Goal: Information Seeking & Learning: Learn about a topic

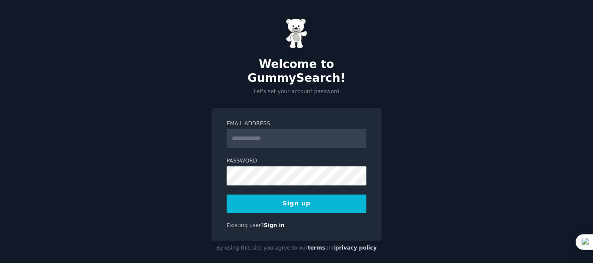
click at [276, 129] on input "Email Address" at bounding box center [297, 138] width 140 height 19
click at [278, 129] on input "Email Address" at bounding box center [297, 138] width 140 height 19
type input "**********"
click at [329, 158] on label "Password" at bounding box center [297, 162] width 140 height 8
click at [313, 195] on button "Sign up" at bounding box center [297, 204] width 140 height 18
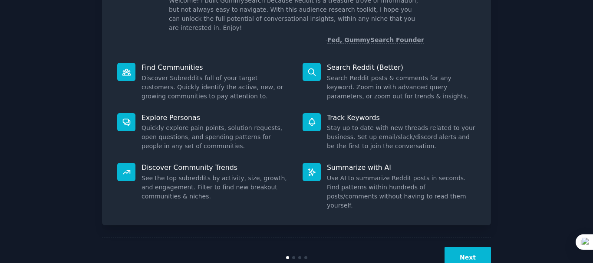
scroll to position [67, 0]
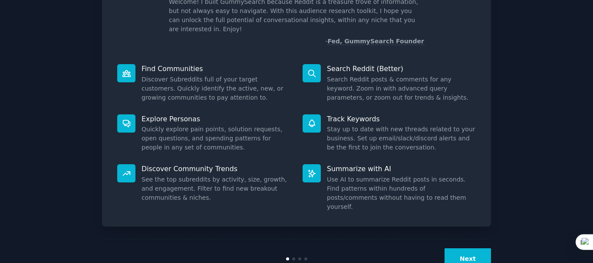
click at [179, 64] on p "Find Communities" at bounding box center [216, 68] width 149 height 9
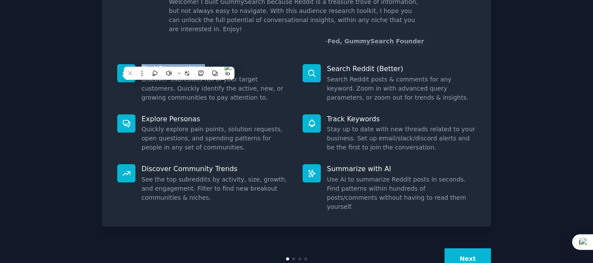
click at [173, 65] on div at bounding box center [173, 65] width 0 height 0
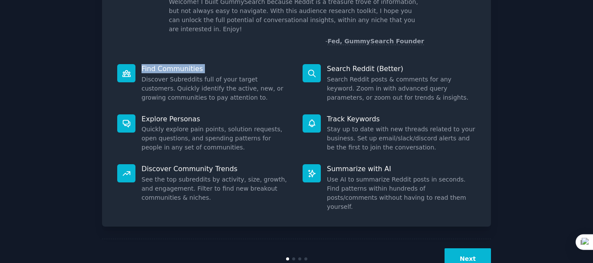
click at [224, 58] on div "Find Communities Discover Subreddits full of your target customers. Quickly ide…" at bounding box center [203, 83] width 185 height 50
click at [232, 75] on dd "Discover Subreddits full of your target customers. Quickly identify the active,…" at bounding box center [216, 88] width 149 height 27
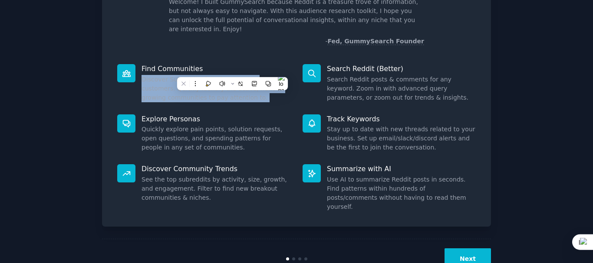
click at [232, 75] on dd "Discover Subreddits full of your target customers. Quickly identify the active,…" at bounding box center [216, 88] width 149 height 27
click at [244, 86] on button at bounding box center [240, 83] width 11 height 11
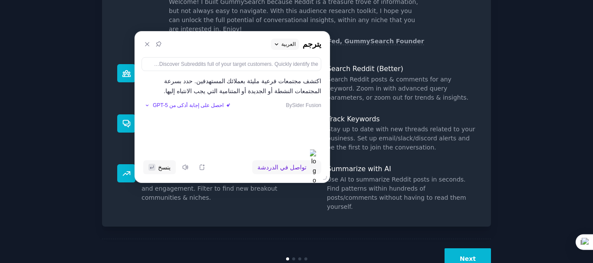
click at [448, 75] on dd "Search Reddit posts & comments for any keyword. Zoom in with advanced query par…" at bounding box center [401, 88] width 149 height 27
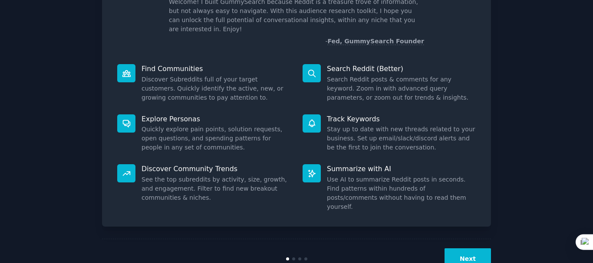
click at [162, 115] on p "Explore Personas" at bounding box center [216, 119] width 149 height 9
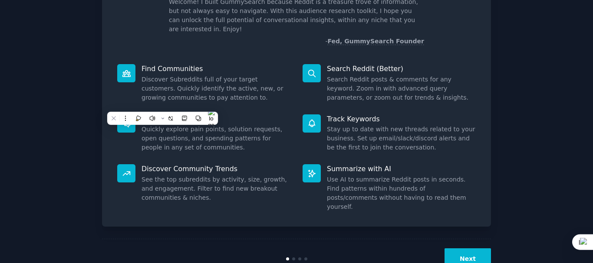
click at [157, 93] on div at bounding box center [157, 93] width 0 height 0
click at [237, 125] on dd "Quickly explore pain points, solution requests, open questions, and spending pa…" at bounding box center [216, 138] width 149 height 27
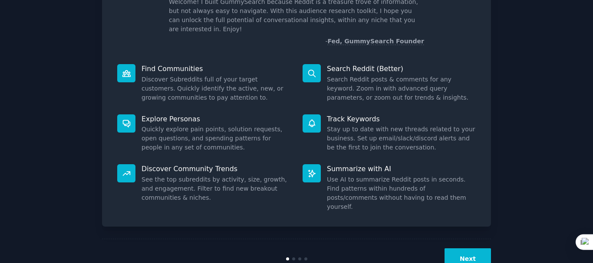
click at [234, 125] on dd "Quickly explore pain points, solution requests, open questions, and spending pa…" at bounding box center [216, 138] width 149 height 27
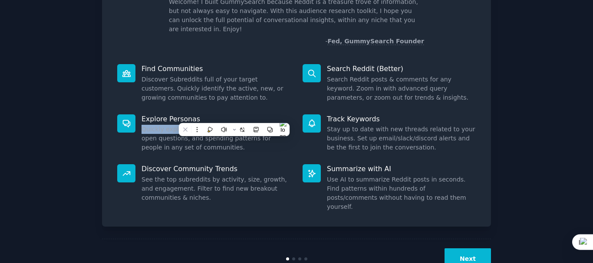
drag, startPoint x: 201, startPoint y: 115, endPoint x: 206, endPoint y: 119, distance: 6.8
click at [206, 119] on div "Explore Personas Quickly explore pain points, solution requests, open questions…" at bounding box center [203, 134] width 185 height 50
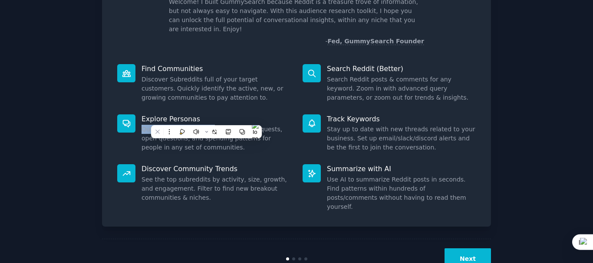
click at [206, 125] on dd "Quickly explore pain points, solution requests, open questions, and spending pa…" at bounding box center [216, 138] width 149 height 27
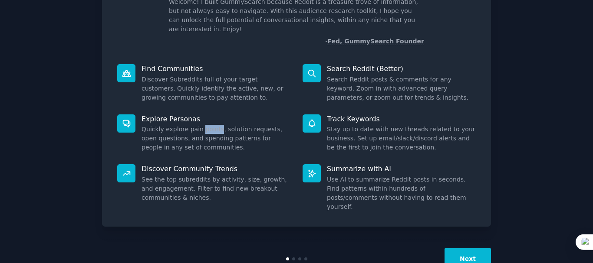
click at [206, 125] on dd "Quickly explore pain points, solution requests, open questions, and spending pa…" at bounding box center [216, 138] width 149 height 27
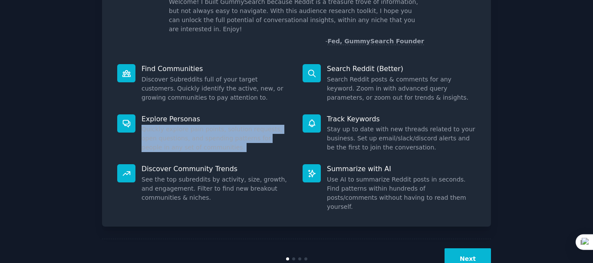
click at [206, 125] on dd "Quickly explore pain points, solution requests, open questions, and spending pa…" at bounding box center [216, 138] width 149 height 27
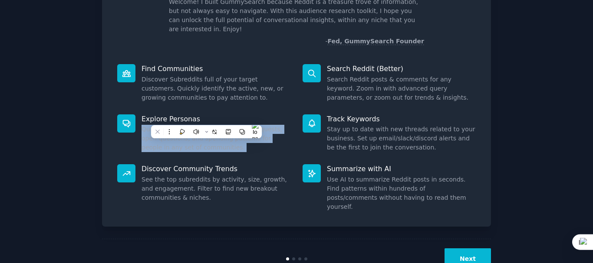
click at [201, 93] on div at bounding box center [201, 93] width 0 height 0
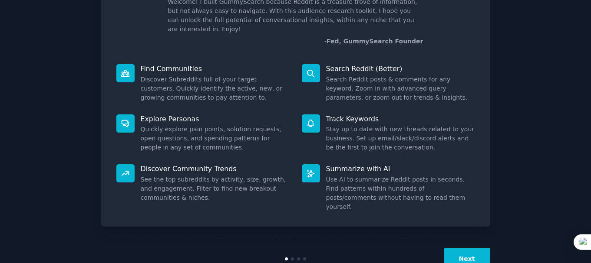
click at [230, 75] on dd "Discover Subreddits full of your target customers. Quickly identify the active,…" at bounding box center [215, 88] width 149 height 27
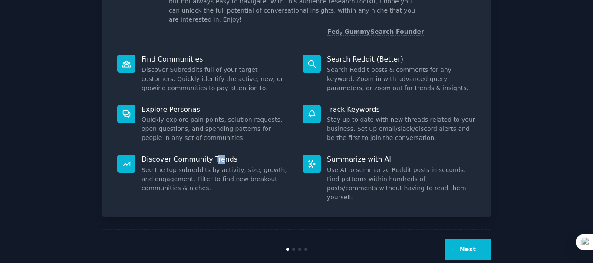
drag, startPoint x: 211, startPoint y: 145, endPoint x: 215, endPoint y: 151, distance: 7.8
click at [215, 151] on div "Discover Community Trends See the top subreddits by activity, size, growth, and…" at bounding box center [203, 178] width 185 height 59
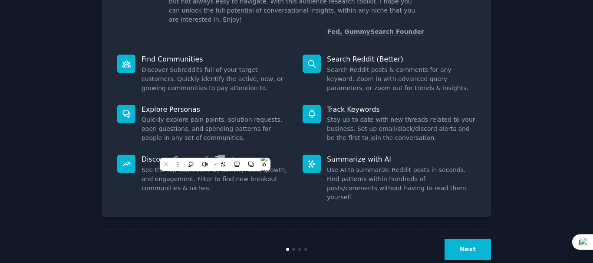
click at [215, 155] on p "Discover Community Trends" at bounding box center [216, 159] width 149 height 9
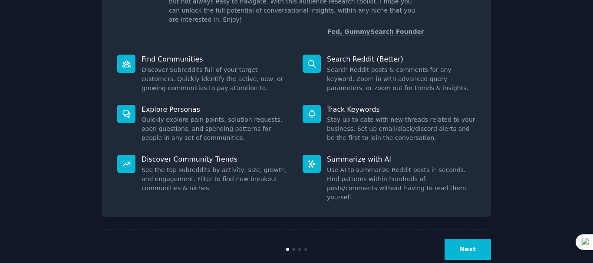
click at [202, 155] on p "Discover Community Trends" at bounding box center [216, 159] width 149 height 9
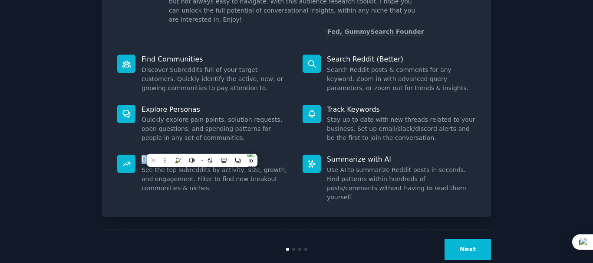
click at [196, 134] on div at bounding box center [196, 134] width 0 height 0
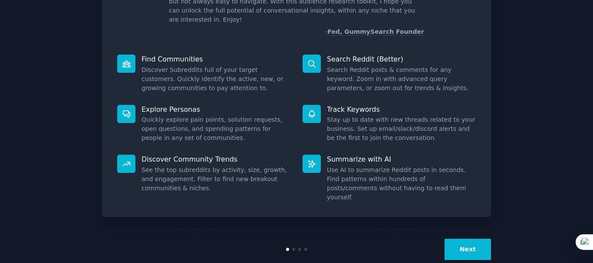
click at [265, 135] on div "Explore Personas Quickly explore pain points, solution requests, open questions…" at bounding box center [203, 124] width 185 height 50
click at [267, 166] on dd "See the top subreddits by activity, size, growth, and engagement. Filter to fin…" at bounding box center [216, 179] width 149 height 27
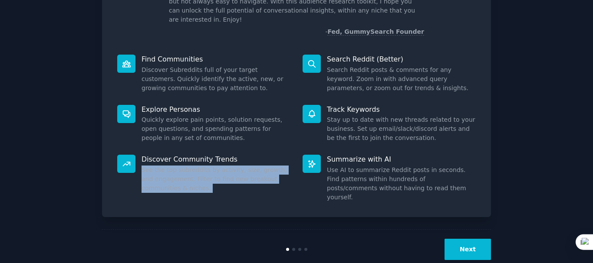
click at [267, 166] on dd "See the top subreddits by activity, size, growth, and engagement. Filter to fin…" at bounding box center [216, 179] width 149 height 27
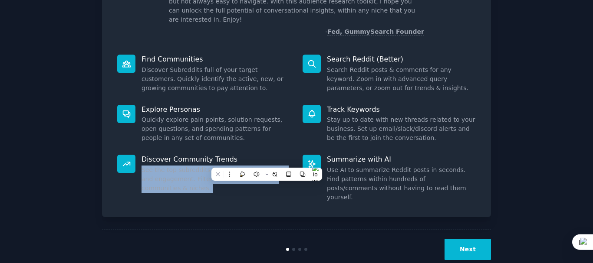
click at [261, 134] on div at bounding box center [261, 134] width 0 height 0
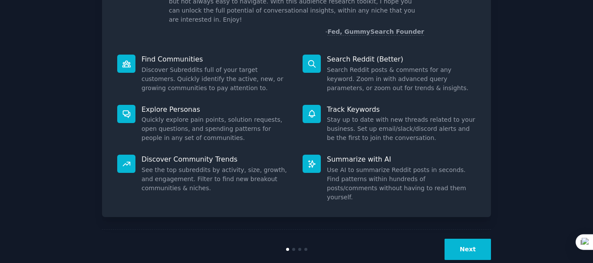
click at [284, 155] on p "Discover Community Trends" at bounding box center [216, 159] width 149 height 9
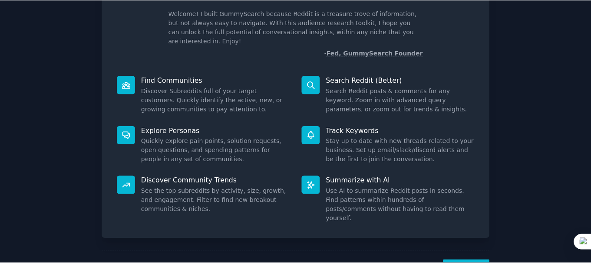
scroll to position [45, 0]
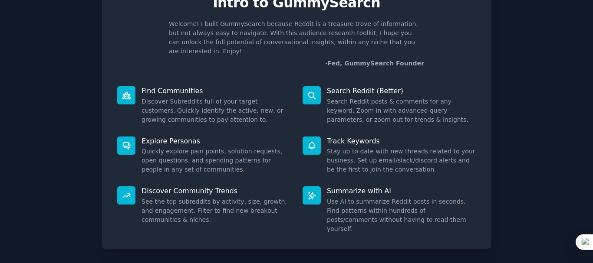
click at [365, 86] on p "Search Reddit (Better)" at bounding box center [401, 90] width 149 height 9
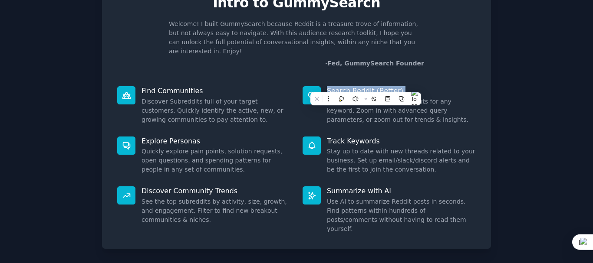
click at [365, 86] on p "Search Reddit (Better)" at bounding box center [401, 90] width 149 height 9
click at [360, 87] on div at bounding box center [360, 87] width 0 height 0
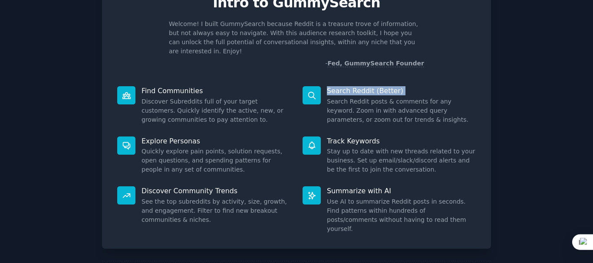
click at [418, 66] on div "Welcome! Intro to GummySearch Welcome! I built GummySearch because Reddit is a …" at bounding box center [296, 115] width 389 height 270
click at [419, 97] on dd "Search Reddit posts & comments for any keyword. Zoom in with advanced query par…" at bounding box center [401, 110] width 149 height 27
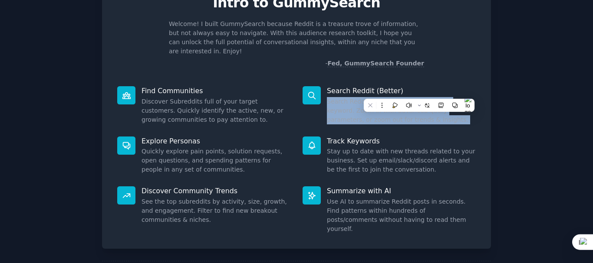
click at [419, 97] on dd "Search Reddit posts & comments for any keyword. Zoom in with advanced query par…" at bounding box center [401, 110] width 149 height 27
click at [413, 76] on div at bounding box center [413, 76] width 0 height 0
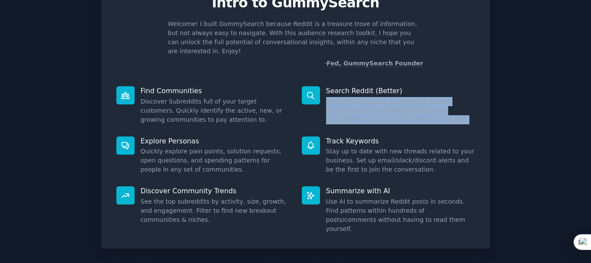
scroll to position [22, 0]
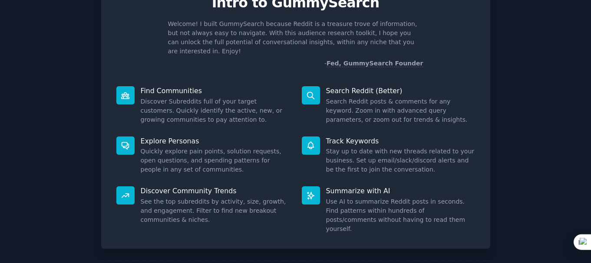
click at [420, 137] on p "Track Keywords" at bounding box center [400, 141] width 149 height 9
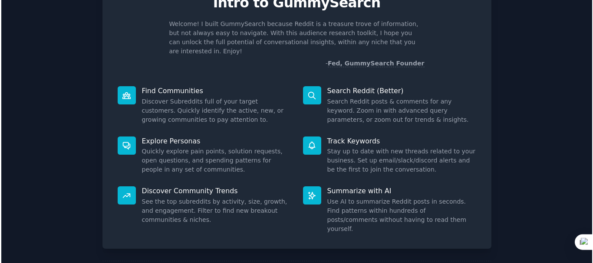
scroll to position [0, 0]
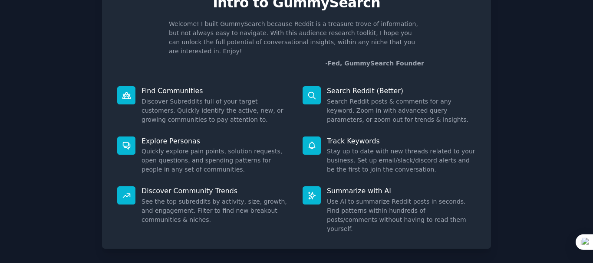
click at [355, 137] on p "Track Keywords" at bounding box center [401, 141] width 149 height 9
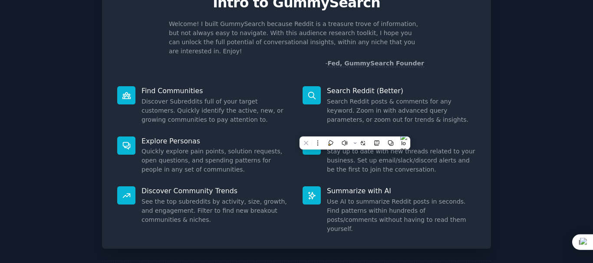
click at [355, 137] on p "Track Keywords" at bounding box center [401, 141] width 149 height 9
click at [349, 115] on div at bounding box center [349, 115] width 0 height 0
click at [411, 118] on div "Search Reddit (Better) Search Reddit posts & comments for any keyword. Zoom in …" at bounding box center [388, 105] width 185 height 50
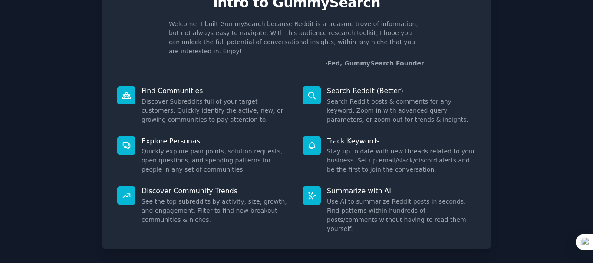
click at [399, 147] on dd "Stay up to date with new threads related to your business. Set up email/slack/d…" at bounding box center [401, 160] width 149 height 27
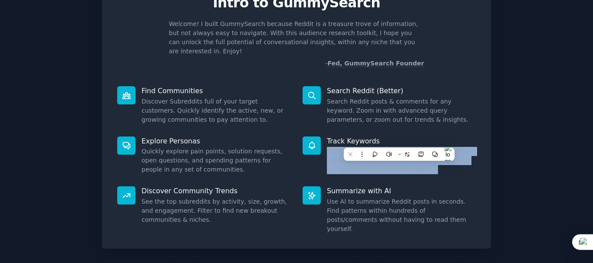
click at [399, 147] on dd "Stay up to date with new threads related to your business. Set up email/slack/d…" at bounding box center [401, 160] width 149 height 27
click at [393, 126] on div at bounding box center [393, 126] width 0 height 0
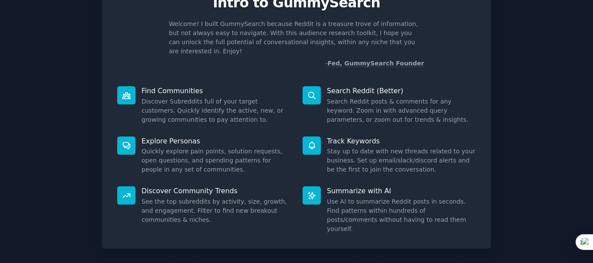
click at [425, 113] on dd "Search Reddit posts & comments for any keyword. Zoom in with advanced query par…" at bounding box center [401, 110] width 149 height 27
click at [380, 187] on p "Summarize with AI" at bounding box center [401, 191] width 149 height 9
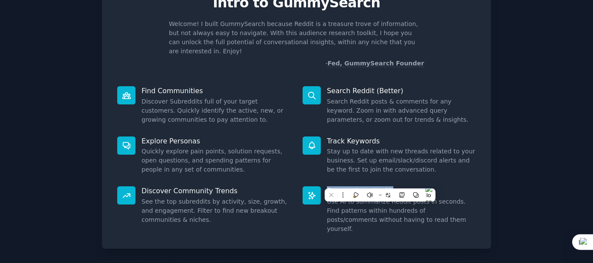
click at [380, 187] on p "Summarize with AI" at bounding box center [401, 191] width 149 height 9
click at [374, 187] on div at bounding box center [374, 187] width 0 height 0
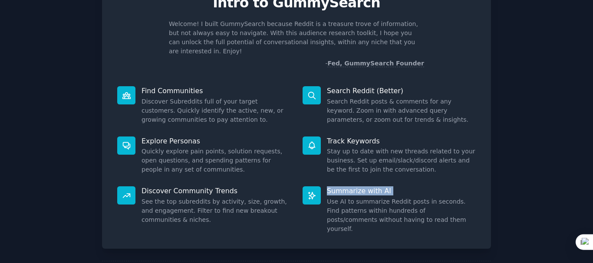
click at [418, 181] on div "Summarize with AI Use AI to summarize Reddit posts in seconds. Find patterns wi…" at bounding box center [388, 210] width 185 height 59
click at [419, 198] on dd "Use AI to summarize Reddit posts in seconds. Find patterns within hundreds of p…" at bounding box center [401, 216] width 149 height 36
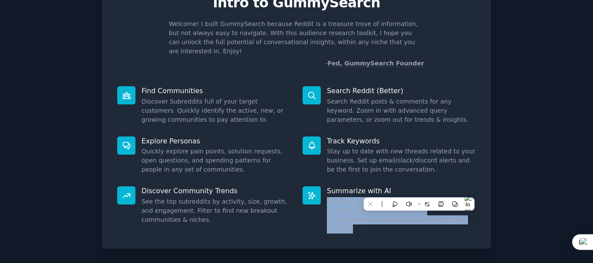
click at [419, 198] on dd "Use AI to summarize Reddit posts in seconds. Find patterns within hundreds of p…" at bounding box center [401, 216] width 149 height 36
click at [413, 177] on div at bounding box center [413, 177] width 0 height 0
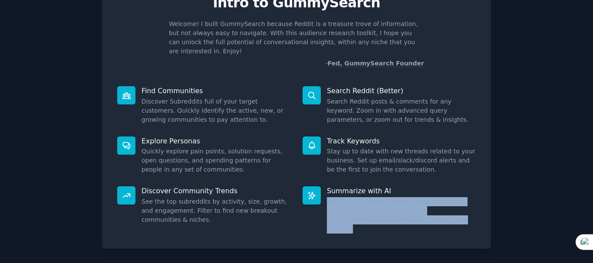
click at [434, 218] on div "Summarize with AI Use AI to summarize Reddit posts in seconds. Find patterns wi…" at bounding box center [388, 210] width 185 height 59
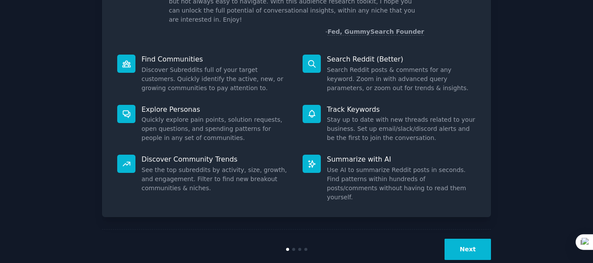
click at [462, 239] on button "Next" at bounding box center [467, 249] width 46 height 21
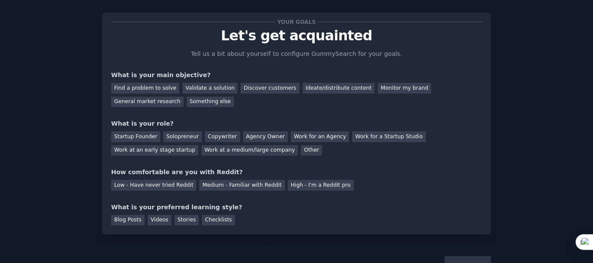
scroll to position [5, 0]
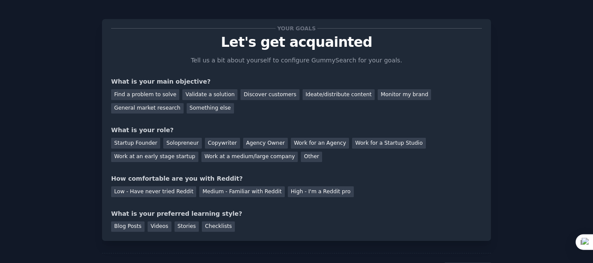
click at [162, 81] on div "What is your main objective?" at bounding box center [296, 81] width 371 height 9
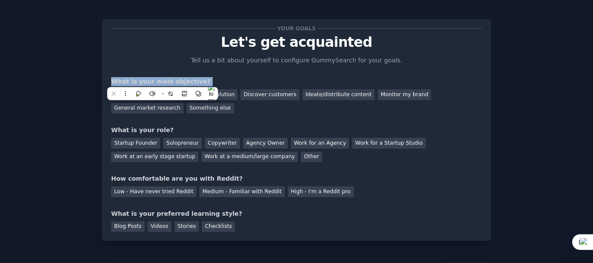
click at [162, 81] on div "What is your main objective?" at bounding box center [296, 81] width 371 height 9
click at [157, 66] on div at bounding box center [157, 66] width 0 height 0
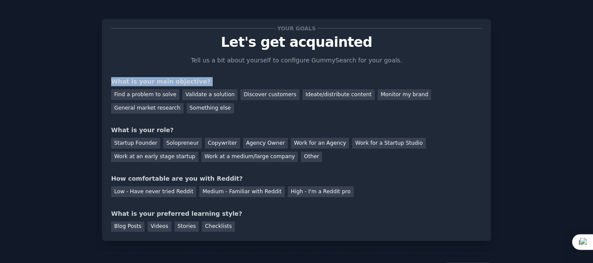
click at [217, 69] on div "Your goals Let's get acquainted Tell us a bit about yourself to configure Gummy…" at bounding box center [296, 130] width 371 height 204
click at [306, 73] on div "Your goals Let's get acquainted Tell us a bit about yourself to configure Gummy…" at bounding box center [296, 130] width 371 height 204
drag, startPoint x: 462, startPoint y: 4, endPoint x: 244, endPoint y: 214, distance: 302.7
click at [244, 214] on div "What is your preferred learning style?" at bounding box center [296, 214] width 371 height 9
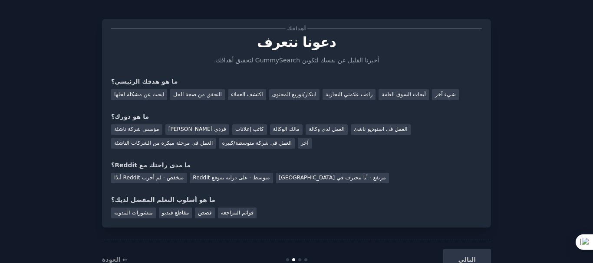
click at [396, 49] on p "دعونا نتعرف" at bounding box center [296, 42] width 371 height 15
click at [150, 92] on font "ابحث عن مشكلة لحلها" at bounding box center [139, 95] width 50 height 6
click at [309, 130] on font "العمل لدى وكالة" at bounding box center [327, 129] width 36 height 6
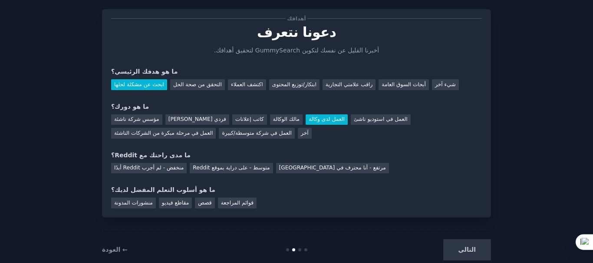
scroll to position [15, 0]
click at [236, 168] on font "متوسط - على دراية بموقع Reddit" at bounding box center [231, 168] width 77 height 6
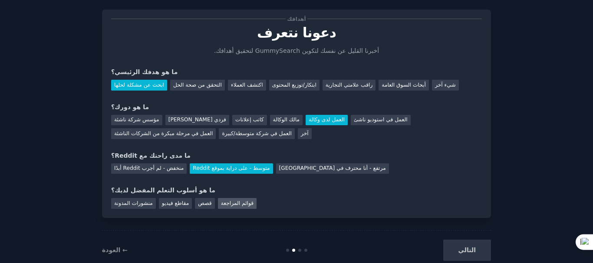
click at [246, 204] on font "قوائم المراجعة" at bounding box center [237, 204] width 33 height 6
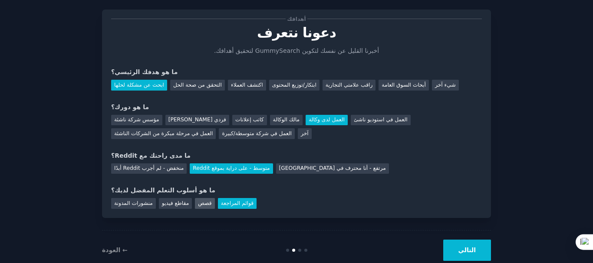
drag, startPoint x: 217, startPoint y: 205, endPoint x: 210, endPoint y: 204, distance: 7.1
click at [210, 204] on div "منشورات المدونة مقاطع فيديو قصص قوائم المراجعة" at bounding box center [296, 202] width 371 height 14
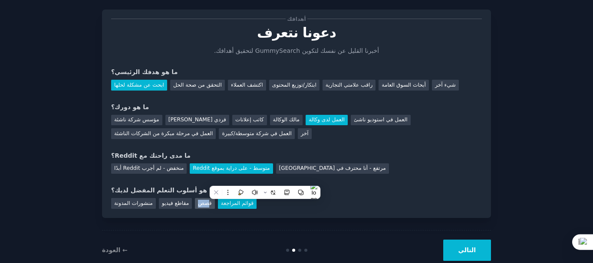
click at [210, 204] on font "قصص" at bounding box center [205, 204] width 14 height 6
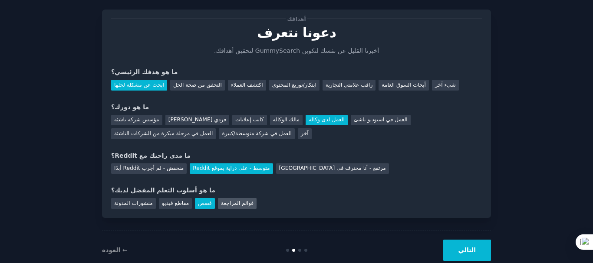
click at [228, 202] on font "قوائم المراجعة" at bounding box center [237, 204] width 33 height 6
click at [214, 187] on div "ما هو أسلوب التعلم المفضل لديك؟" at bounding box center [296, 190] width 371 height 9
click at [226, 191] on div "ما هو أسلوب التعلم المفضل لديك؟" at bounding box center [296, 190] width 371 height 9
click at [147, 201] on font "منشورات المدونة" at bounding box center [133, 204] width 39 height 6
click at [456, 244] on button "التالي" at bounding box center [467, 250] width 48 height 21
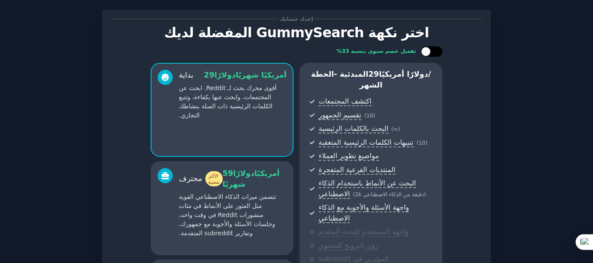
click at [434, 52] on div at bounding box center [436, 51] width 4 height 4
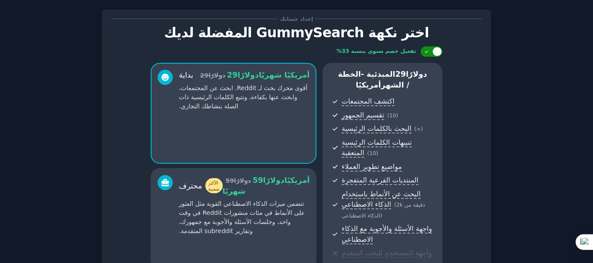
click at [427, 52] on icon at bounding box center [426, 51] width 5 height 5
checkbox input "false"
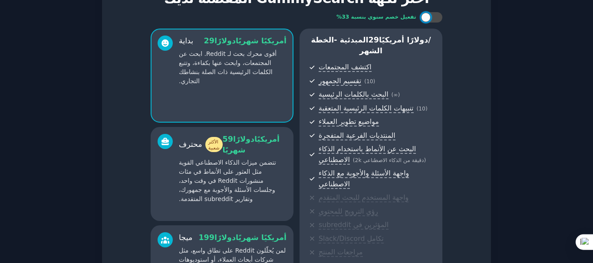
scroll to position [56, 0]
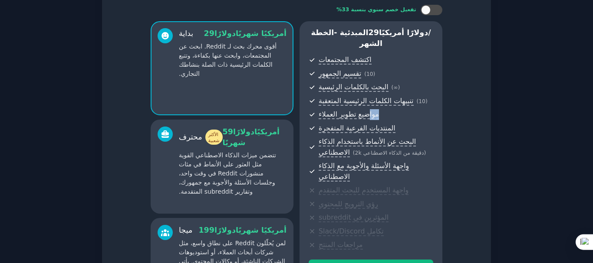
drag, startPoint x: 368, startPoint y: 115, endPoint x: 409, endPoint y: 119, distance: 41.4
click at [409, 119] on span "مواضيع تطوير العملاء" at bounding box center [376, 114] width 115 height 11
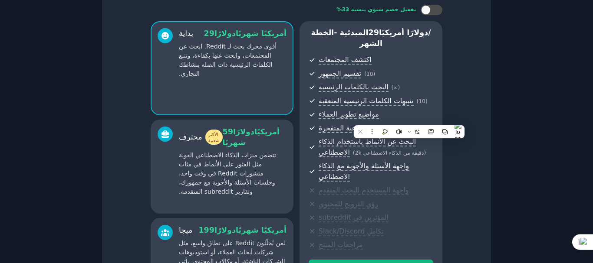
click at [455, 100] on div "تفعيل خصم سنوي بنسبة 33% بداية 29 دولارًا أمريكيًا شهريًا أقوى محرك بحث لـ Redd…" at bounding box center [296, 159] width 371 height 320
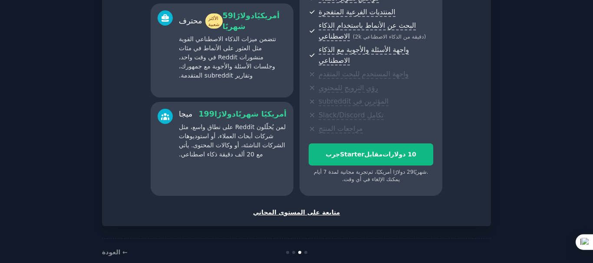
scroll to position [188, 0]
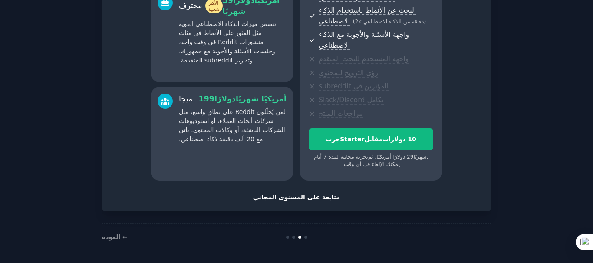
click at [302, 200] on font "متابعة على المستوى المجاني" at bounding box center [296, 197] width 87 height 7
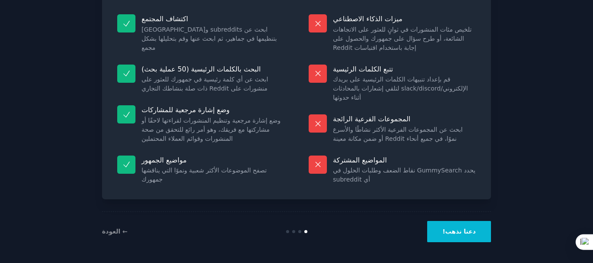
scroll to position [83, 0]
click at [467, 237] on button "دعنا نذهب!" at bounding box center [459, 232] width 64 height 21
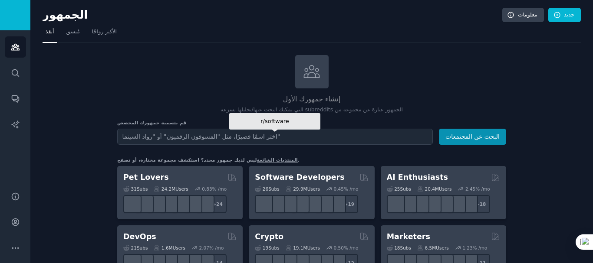
scroll to position [60, 0]
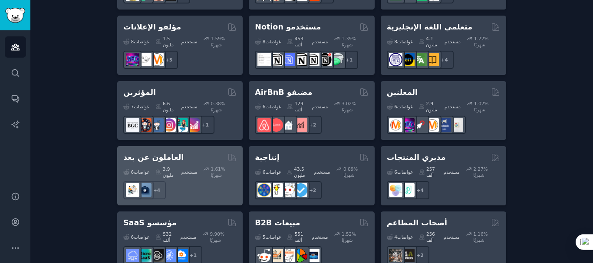
scroll to position [759, 0]
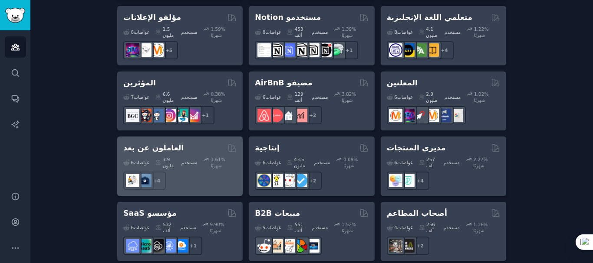
click at [213, 154] on div "6 غواصات ​ 3.9 مليون مستخدم 1.61 % شهريًا + 4" at bounding box center [179, 172] width 113 height 36
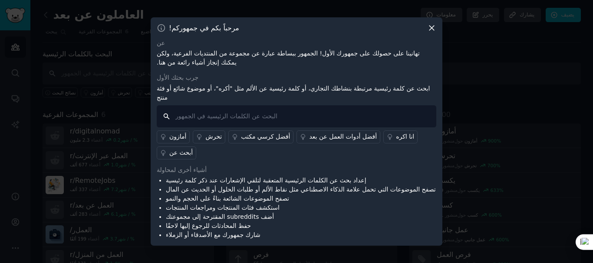
click at [238, 110] on input "text" at bounding box center [297, 116] width 280 height 22
click at [428, 30] on icon at bounding box center [431, 27] width 9 height 9
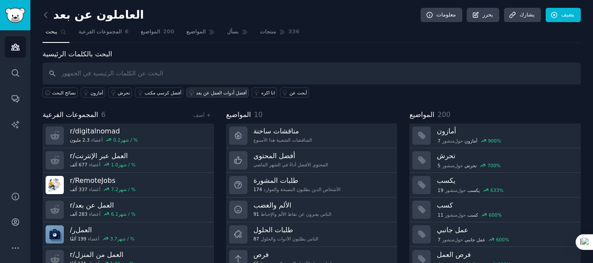
click at [215, 91] on font "أفضل أدوات العمل عن بعد" at bounding box center [221, 92] width 51 height 5
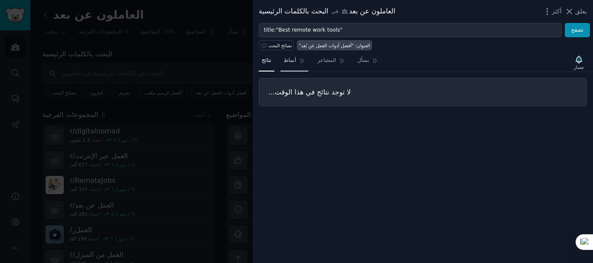
click at [283, 65] on link "أنماط" at bounding box center [294, 63] width 28 height 18
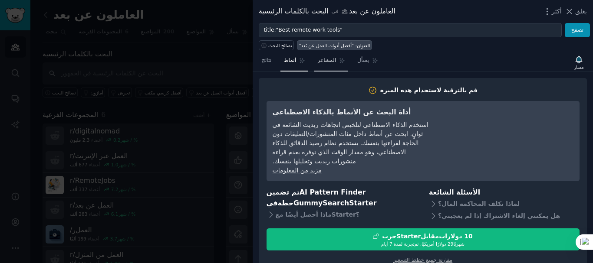
click at [331, 64] on span "المشاعر" at bounding box center [326, 61] width 19 height 8
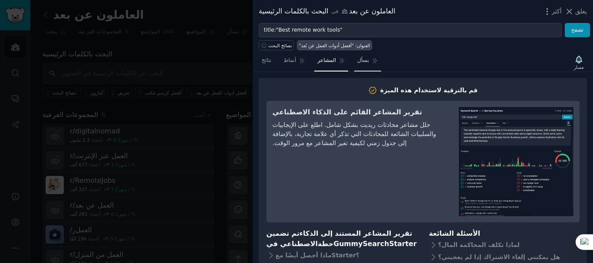
click at [372, 67] on link "بسأل" at bounding box center [367, 63] width 27 height 18
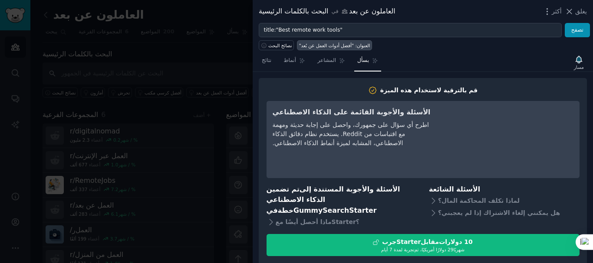
click at [387, 56] on div "نتائج أنماط المشاعر بسأل مسار" at bounding box center [423, 62] width 340 height 19
click at [572, 10] on icon at bounding box center [569, 11] width 9 height 9
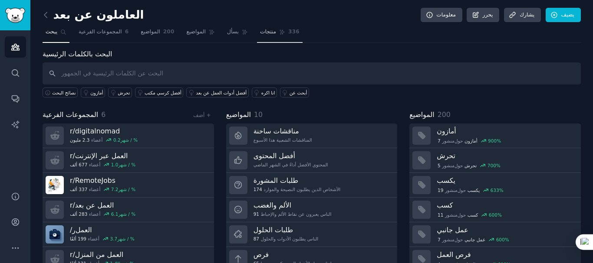
click at [264, 32] on font "منتجات" at bounding box center [268, 32] width 16 height 6
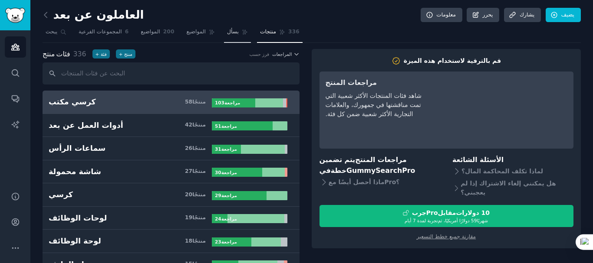
click at [237, 31] on link "بسأل" at bounding box center [237, 34] width 27 height 18
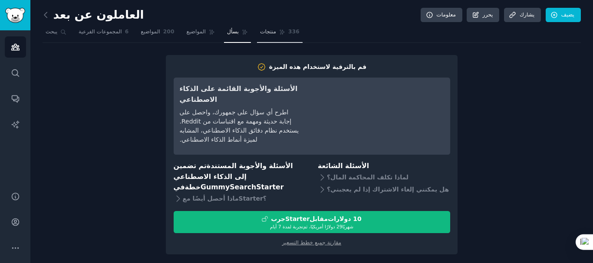
click at [260, 31] on font "منتجات" at bounding box center [268, 32] width 16 height 6
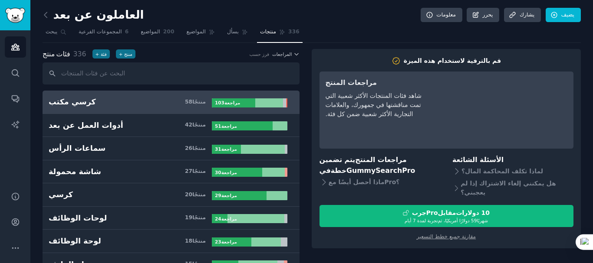
click at [214, 76] on input "text" at bounding box center [171, 74] width 257 height 22
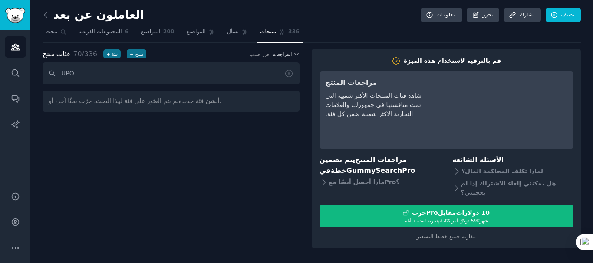
type input "UP"
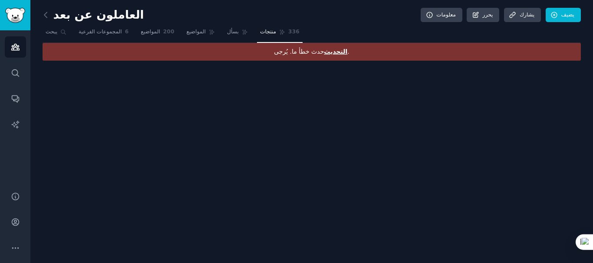
click at [333, 54] on font "التحديث" at bounding box center [335, 51] width 23 height 7
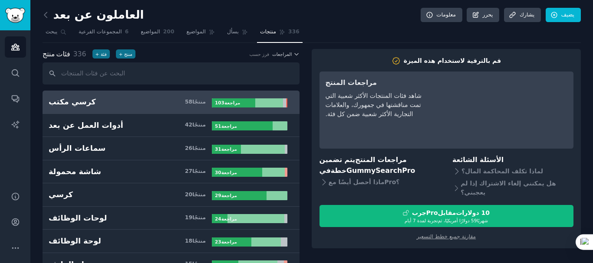
click at [176, 69] on input "text" at bounding box center [171, 74] width 257 height 22
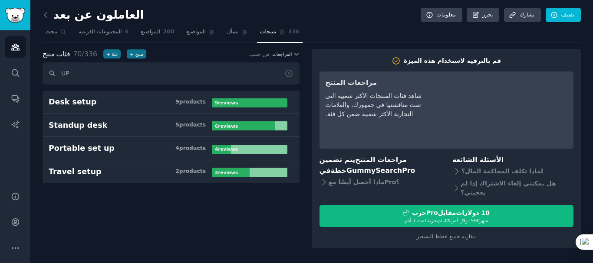
type input "U"
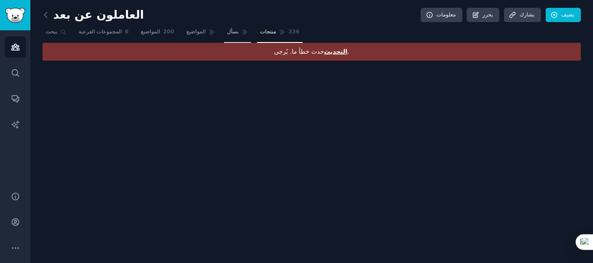
click at [234, 30] on font "بسأل" at bounding box center [233, 32] width 12 height 6
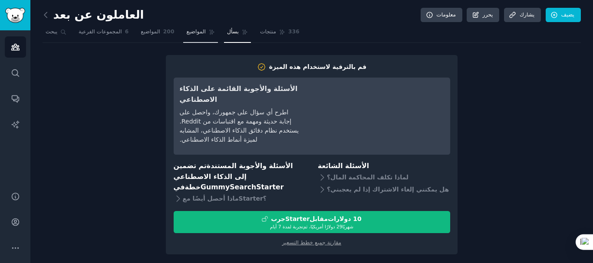
click at [204, 36] on link "المواضيع" at bounding box center [200, 34] width 35 height 18
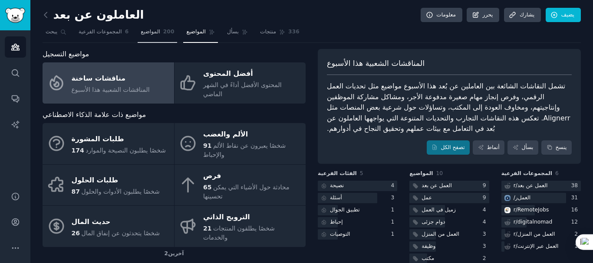
click at [159, 35] on link "المواضيع 200" at bounding box center [158, 34] width 40 height 18
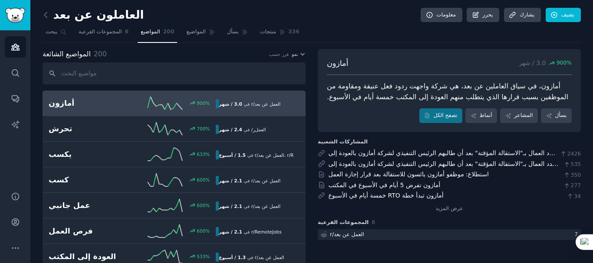
click at [169, 76] on input "text" at bounding box center [174, 74] width 263 height 22
click at [121, 40] on link "المجموعات الفرعية 6" at bounding box center [104, 34] width 56 height 18
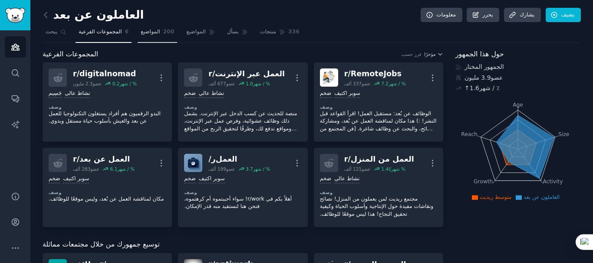
click at [160, 35] on link "المواضيع 200" at bounding box center [158, 34] width 40 height 18
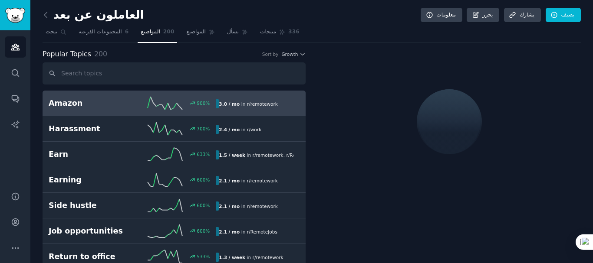
click at [151, 71] on input "text" at bounding box center [174, 74] width 263 height 22
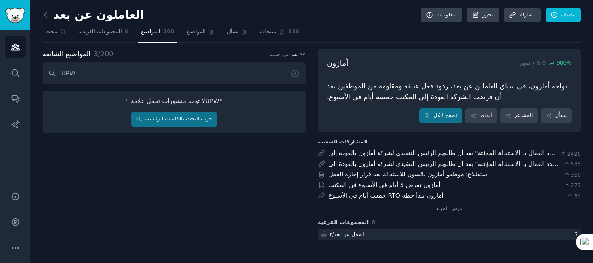
type input "UP"
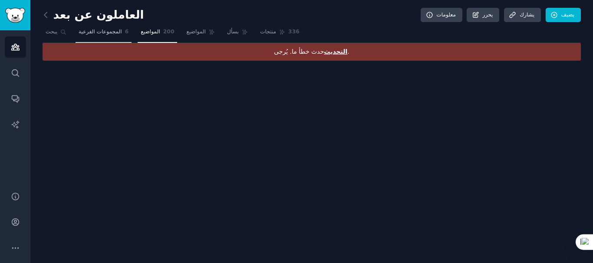
click at [95, 39] on link "المجموعات الفرعية 6" at bounding box center [104, 34] width 56 height 18
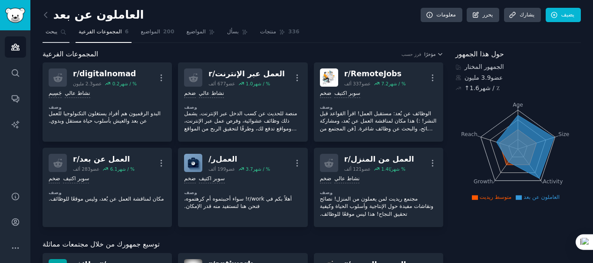
click at [55, 37] on link "يبحث" at bounding box center [56, 34] width 27 height 18
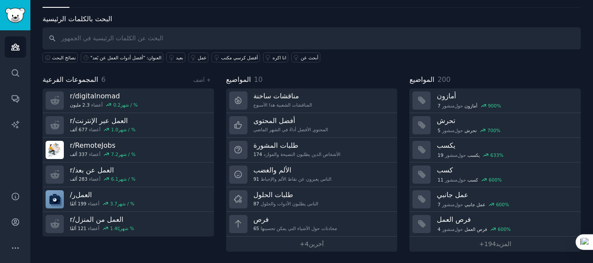
scroll to position [36, 0]
click at [26, 81] on div "الجمهور يبحث المحادثات تقارير الذكاء الاصطناعي" at bounding box center [15, 105] width 30 height 151
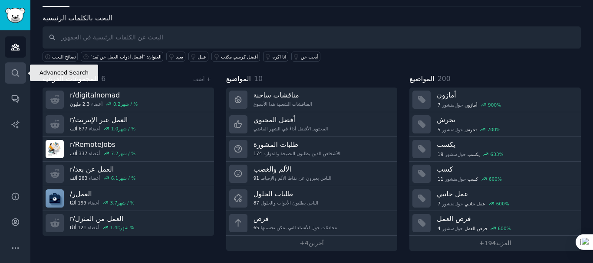
click at [20, 77] on link "يبحث" at bounding box center [15, 73] width 21 height 21
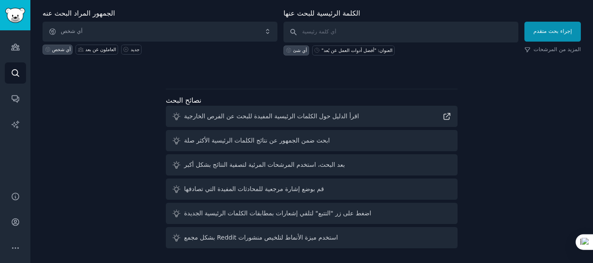
scroll to position [32, 0]
click at [14, 96] on icon "الشريط الجانبي" at bounding box center [15, 99] width 7 height 7
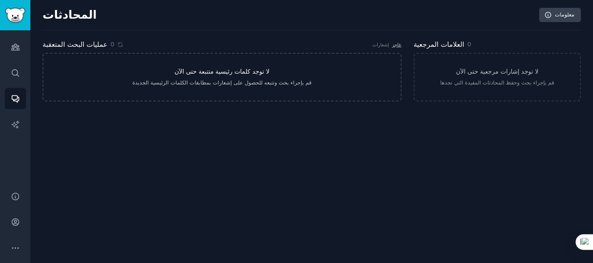
click at [199, 72] on font "لا توجد كلمات رئيسية متتبعة حتى الآن" at bounding box center [221, 71] width 95 height 7
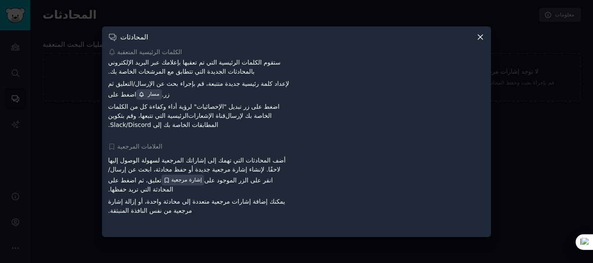
click at [479, 37] on icon at bounding box center [480, 37] width 9 height 9
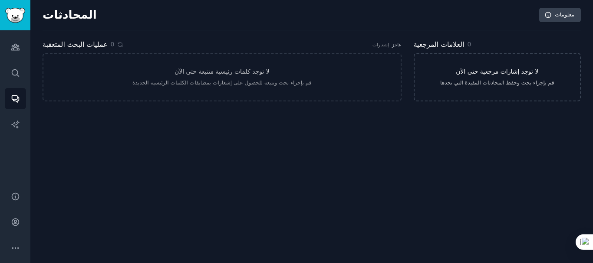
click at [471, 71] on font "لا توجد إشارات مرجعية حتى الآن" at bounding box center [497, 71] width 82 height 7
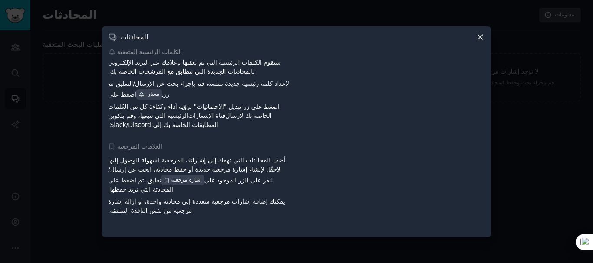
click at [483, 36] on icon at bounding box center [480, 37] width 9 height 9
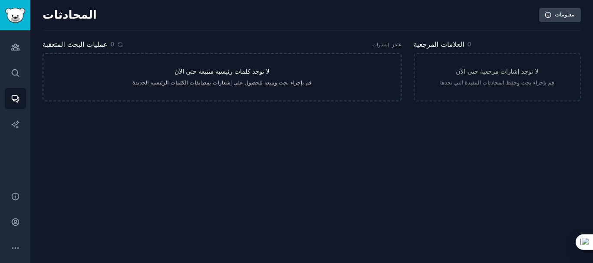
click at [315, 97] on link "لا توجد كلمات رئيسية متتبعة حتى الآن قم بإجراء بحث وتتبعه للحصول على إشعارات بم…" at bounding box center [222, 77] width 359 height 49
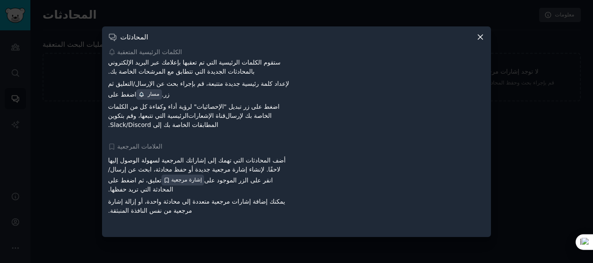
click at [477, 39] on icon at bounding box center [480, 37] width 9 height 9
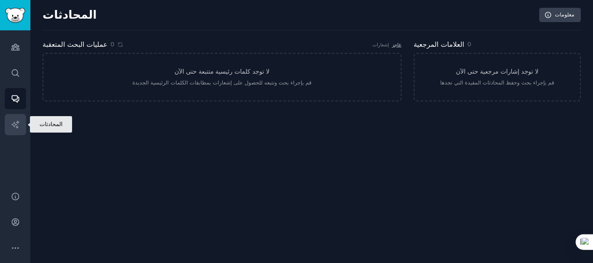
click at [11, 124] on icon "الشريط الجانبي" at bounding box center [15, 124] width 9 height 9
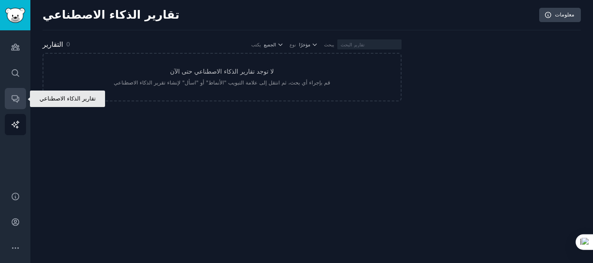
click at [12, 95] on icon "الشريط الجانبي" at bounding box center [15, 98] width 9 height 9
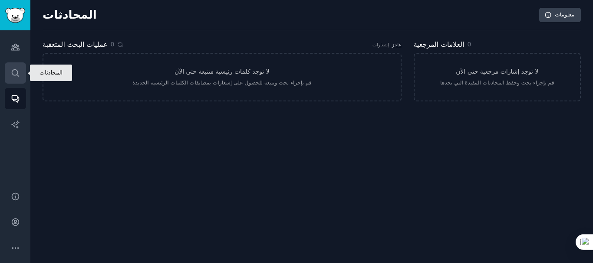
click at [16, 70] on icon "الشريط الجانبي" at bounding box center [15, 72] width 7 height 7
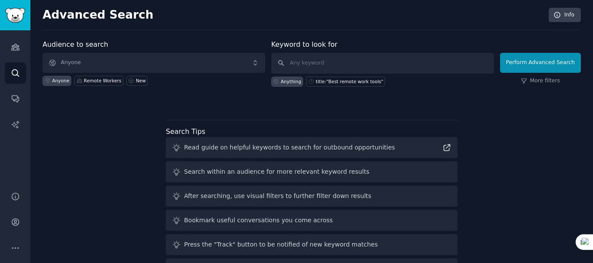
click at [348, 104] on div at bounding box center [312, 102] width 538 height 6
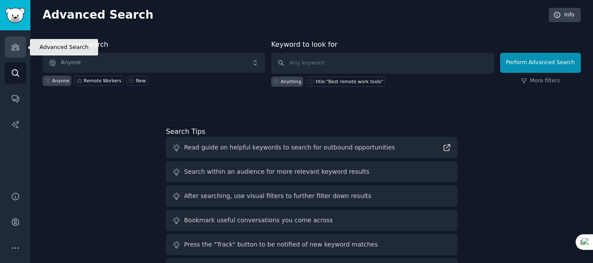
click at [22, 44] on link "Audiences" at bounding box center [15, 46] width 21 height 21
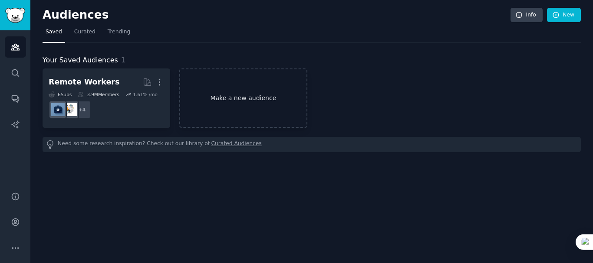
click at [232, 76] on link "Make a new audience" at bounding box center [243, 98] width 128 height 59
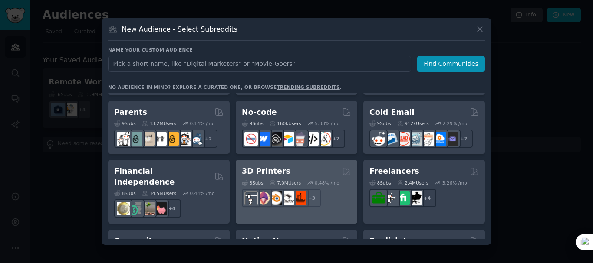
scroll to position [400, 0]
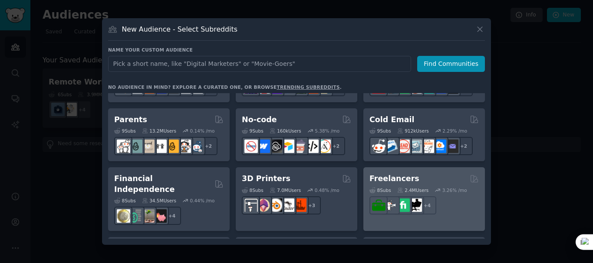
click at [385, 196] on div "8 Sub s 2.4M Users 3.26 % /mo r/freelance_forhire + 4" at bounding box center [423, 199] width 109 height 30
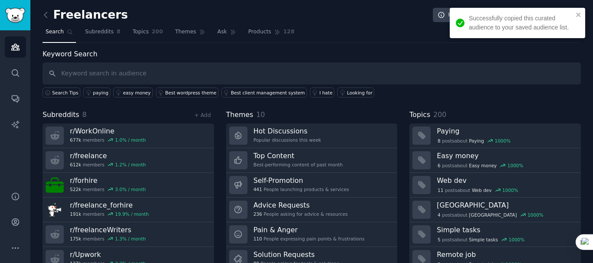
click at [253, 79] on input "text" at bounding box center [312, 74] width 538 height 22
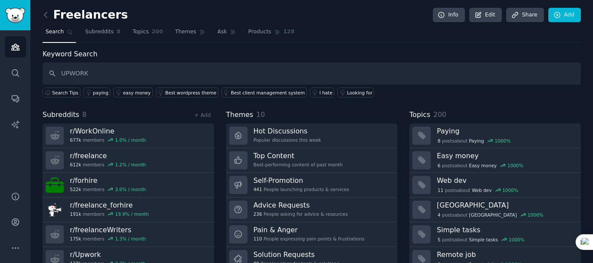
type input "UPWORK"
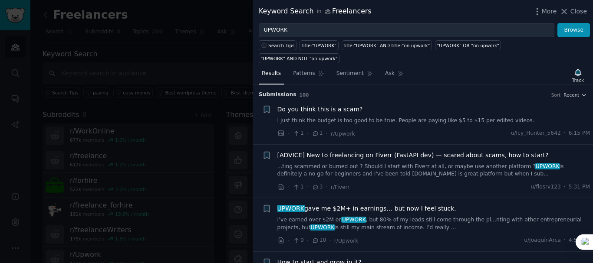
click at [412, 217] on link "I’ve earned over $2M on UPWORK , but 80% of my leads still come through the pl.…" at bounding box center [433, 224] width 313 height 15
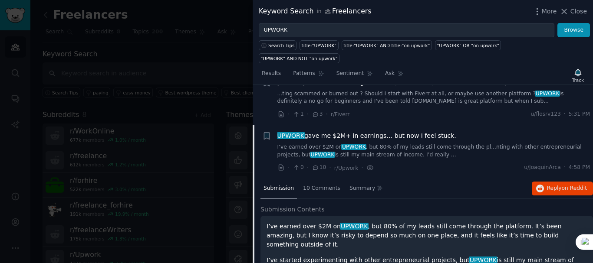
scroll to position [72, 0]
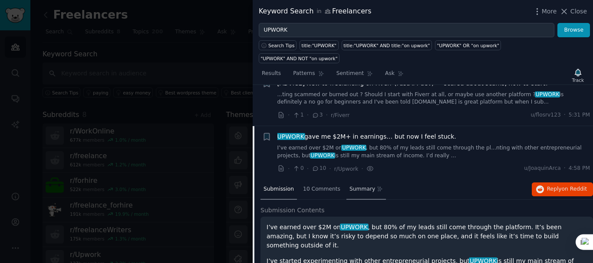
click at [361, 186] on span "Summary" at bounding box center [362, 190] width 26 height 8
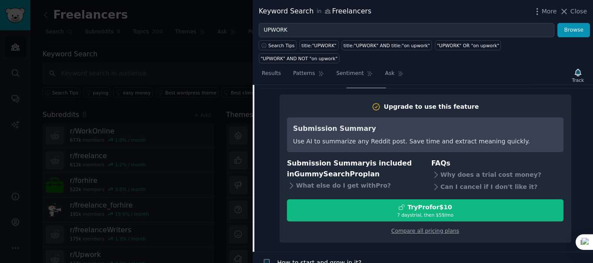
scroll to position [184, 0]
click at [436, 137] on div "Use AI to summarize any Reddit post. Save time and extract meaning quickly." at bounding box center [411, 141] width 237 height 9
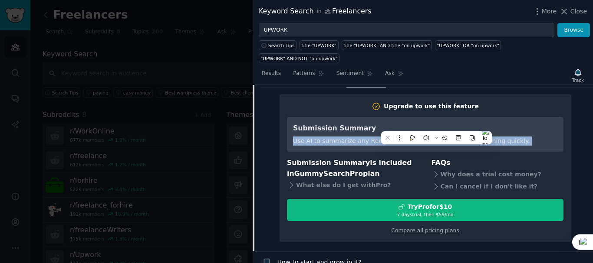
click at [431, 112] on div at bounding box center [431, 112] width 0 height 0
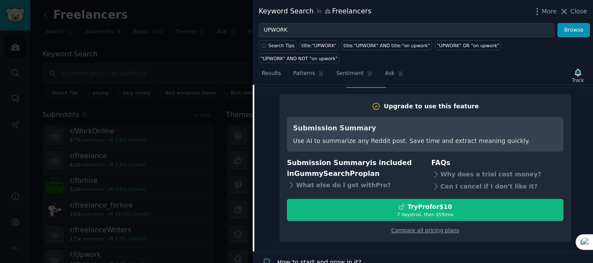
click at [440, 75] on div "Submission 10 Comments Summary Reply on Reddit" at bounding box center [426, 78] width 333 height 21
click at [439, 102] on div "Upgrade to use this feature" at bounding box center [431, 106] width 95 height 9
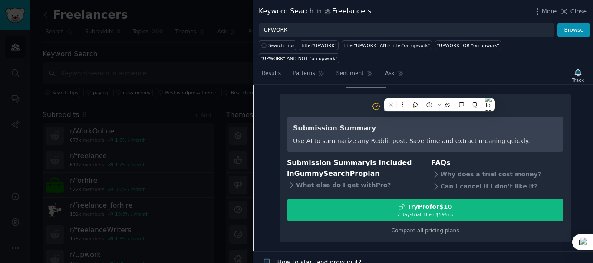
click at [434, 77] on div at bounding box center [434, 77] width 0 height 0
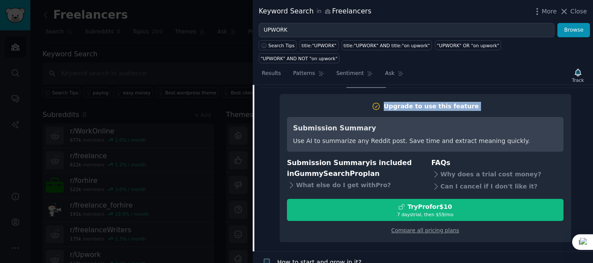
click at [488, 102] on h2 "Upgrade to use this feature" at bounding box center [425, 106] width 277 height 9
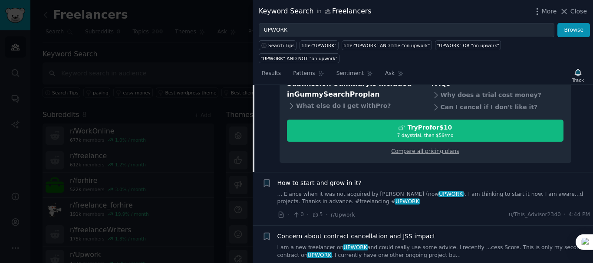
scroll to position [271, 0]
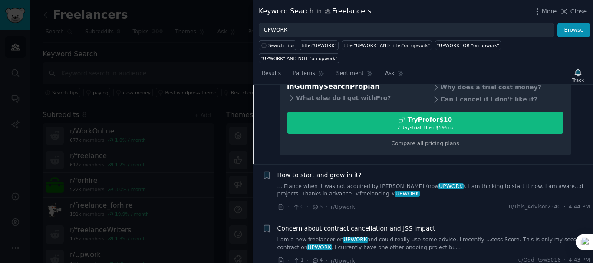
click at [201, 83] on div at bounding box center [296, 131] width 593 height 263
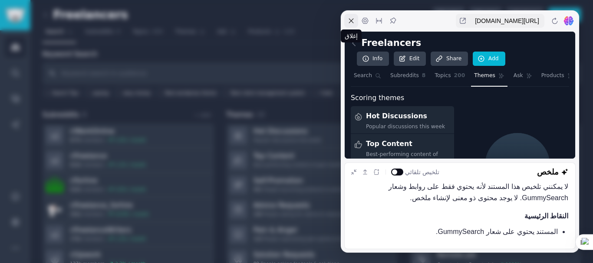
click at [353, 20] on icon at bounding box center [351, 20] width 7 height 7
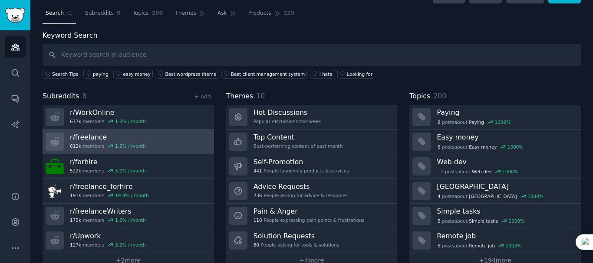
scroll to position [36, 0]
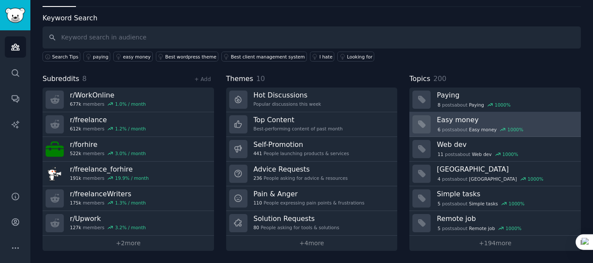
click at [486, 128] on span "Easy money" at bounding box center [483, 130] width 28 height 6
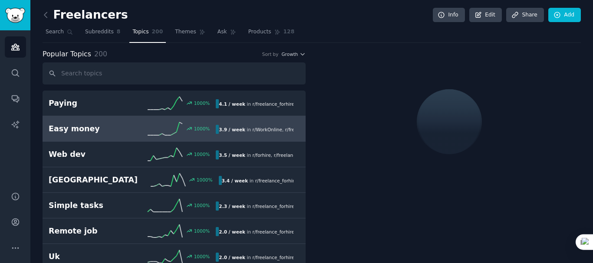
drag, startPoint x: 487, startPoint y: 128, endPoint x: 365, endPoint y: 133, distance: 122.1
click at [365, 133] on div at bounding box center [449, 122] width 263 height 146
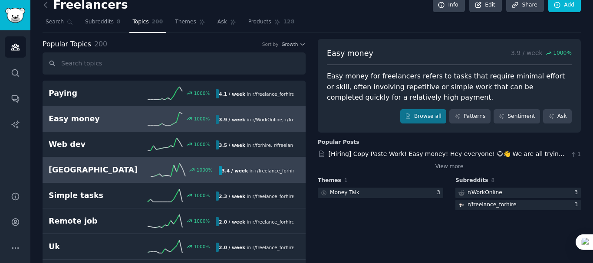
scroll to position [13, 0]
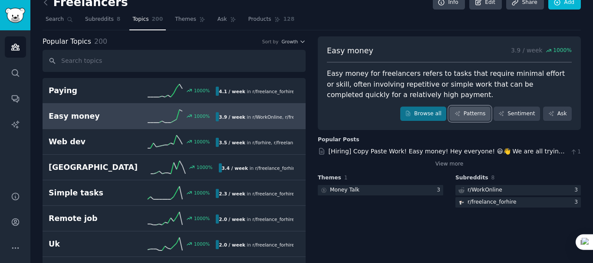
click at [475, 113] on link "Patterns" at bounding box center [469, 114] width 41 height 15
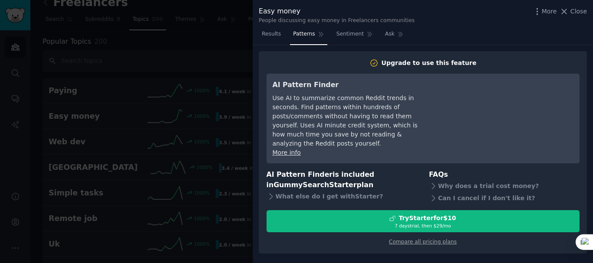
click at [345, 99] on div "Use AI to summarize common Reddit trends in seconds. Find patterns within hundr…" at bounding box center [352, 121] width 158 height 55
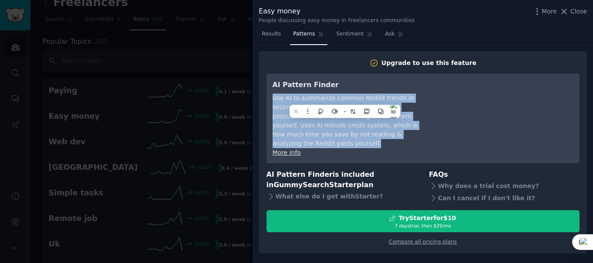
click at [345, 99] on div "Use AI to summarize common Reddit trends in seconds. Find patterns within hundr…" at bounding box center [352, 121] width 158 height 55
click at [351, 107] on button at bounding box center [352, 111] width 11 height 11
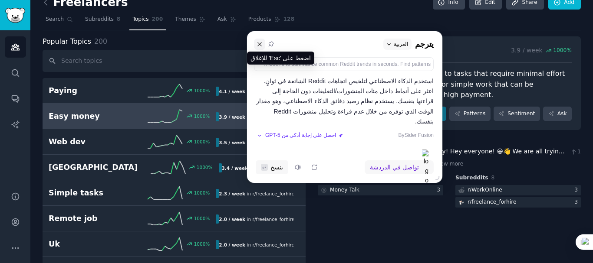
click at [257, 49] on button at bounding box center [259, 44] width 11 height 11
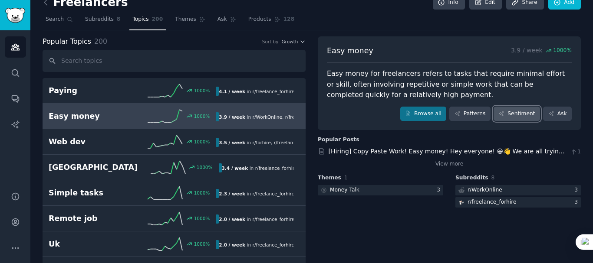
click at [519, 117] on link "Sentiment" at bounding box center [517, 114] width 46 height 15
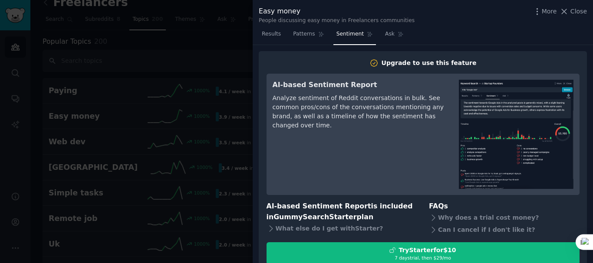
click at [385, 105] on div "Analyze sentiment of Reddit conversations in bulk. See common pros/cons of the …" at bounding box center [360, 112] width 174 height 36
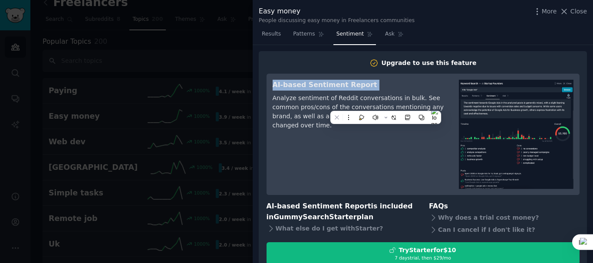
click at [385, 105] on div "Analyze sentiment of Reddit conversations in bulk. See common pros/cons of the …" at bounding box center [360, 112] width 174 height 36
click at [380, 82] on div at bounding box center [380, 82] width 0 height 0
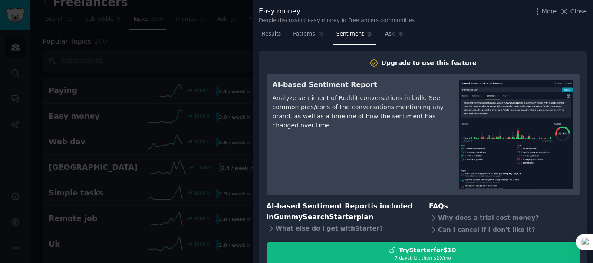
click at [355, 52] on div "Upgrade to use this feature AI-based Sentiment Report Analyze sentiment of Redd…" at bounding box center [423, 168] width 328 height 235
click at [248, 45] on div at bounding box center [296, 131] width 593 height 263
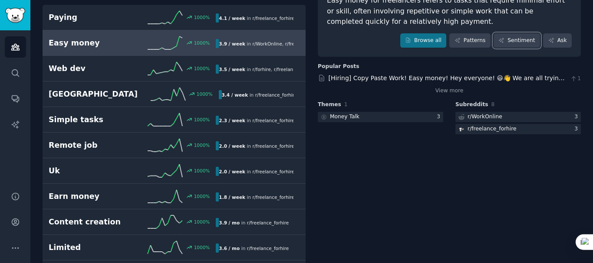
scroll to position [97, 0]
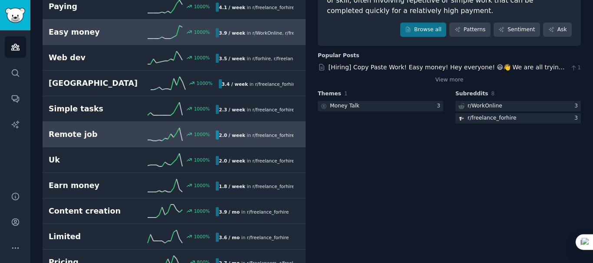
click at [238, 134] on b "2.0 / week" at bounding box center [232, 135] width 26 height 5
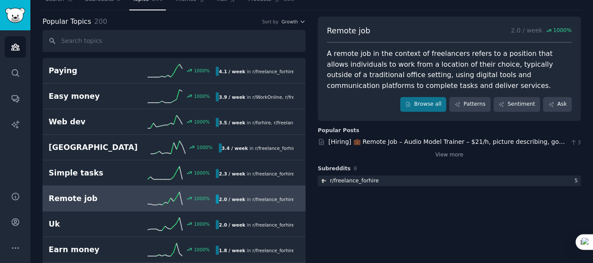
scroll to position [21, 0]
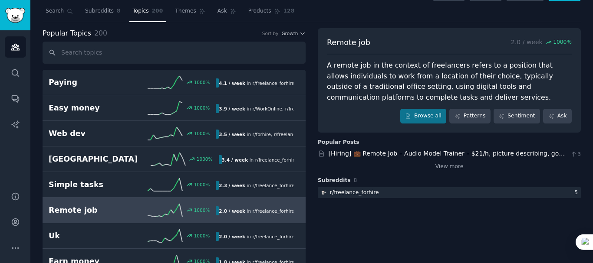
click at [432, 79] on div "A remote job in the context of freelancers refers to a position that allows ind…" at bounding box center [449, 81] width 245 height 43
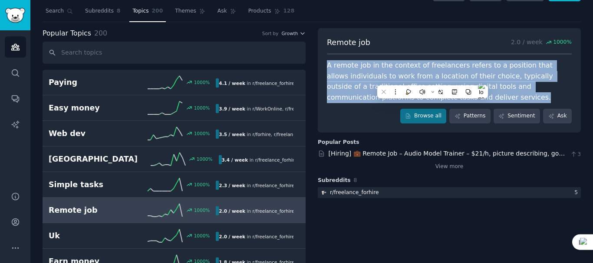
click at [432, 79] on div "A remote job in the context of freelancers refers to a position that allows ind…" at bounding box center [449, 81] width 245 height 43
click at [438, 94] on icon at bounding box center [441, 92] width 6 height 6
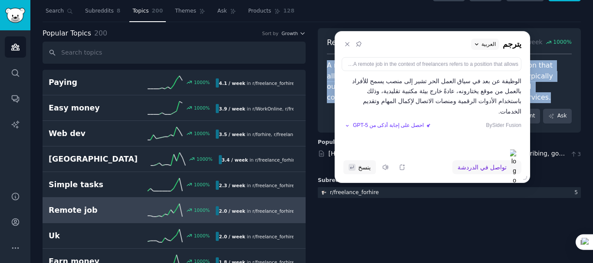
click at [532, 76] on div "A remote job in the context of freelancers refers to a position that allows ind…" at bounding box center [449, 81] width 245 height 43
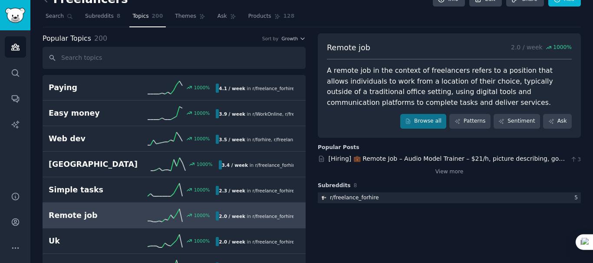
scroll to position [0, 0]
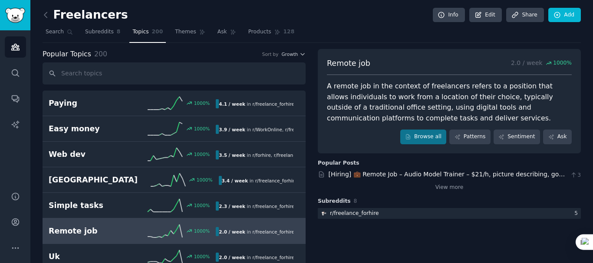
click at [493, 119] on div "A remote job in the context of freelancers refers to a position that allows ind…" at bounding box center [449, 102] width 245 height 43
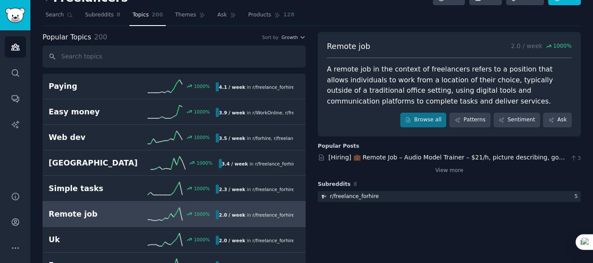
scroll to position [26, 0]
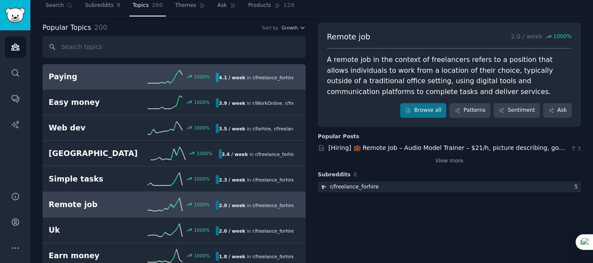
click at [216, 77] on div "4.1 / week in r/ freelance_forhire" at bounding box center [255, 77] width 78 height 9
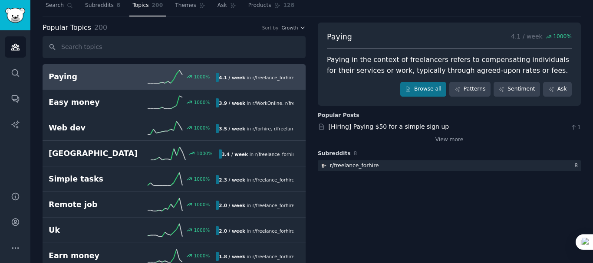
click at [444, 66] on div "Paying in the context of freelancers refers to compensating individuals for the…" at bounding box center [449, 65] width 245 height 21
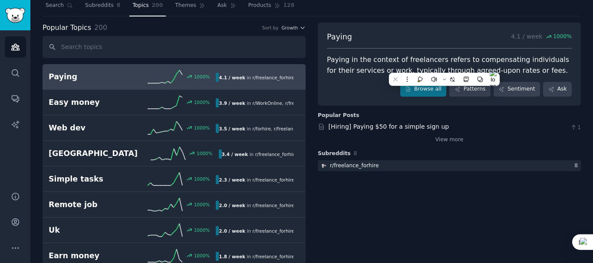
click at [0, 263] on div at bounding box center [0, 263] width 0 height 0
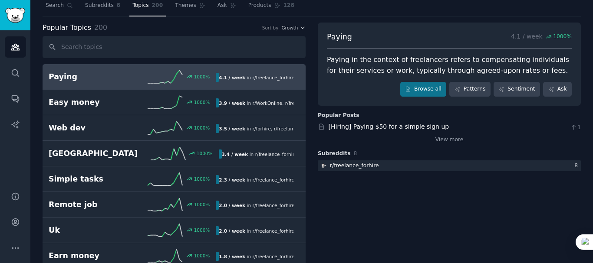
click at [432, 59] on div "Paying in the context of freelancers refers to compensating individuals for the…" at bounding box center [449, 65] width 245 height 21
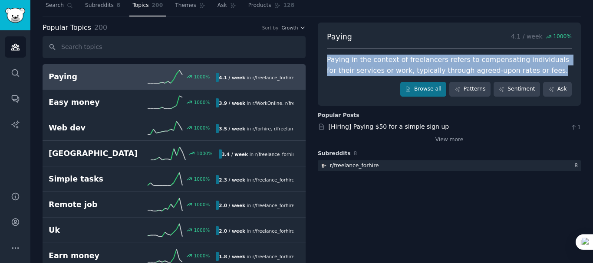
click at [432, 59] on div "Paying in the context of freelancers refers to compensating individuals for the…" at bounding box center [449, 65] width 245 height 21
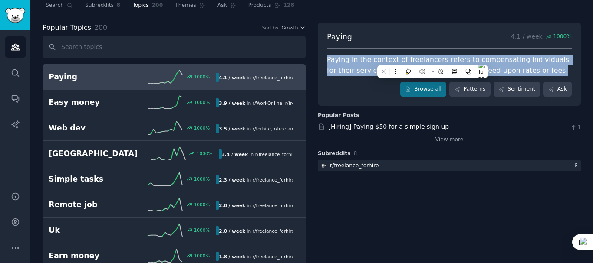
click at [427, 43] on div at bounding box center [427, 43] width 0 height 0
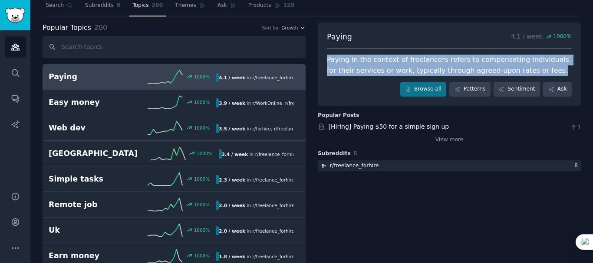
click at [547, 263] on div "Close" at bounding box center [296, 263] width 593 height 0
click at [484, 96] on link "Patterns" at bounding box center [469, 89] width 41 height 15
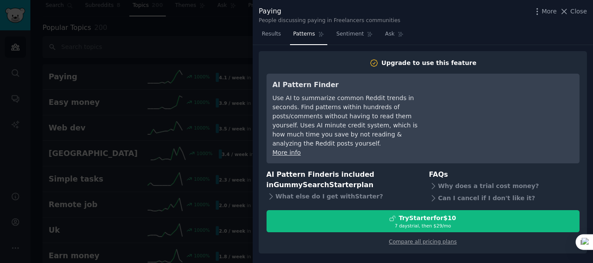
click at [222, 45] on div at bounding box center [296, 131] width 593 height 263
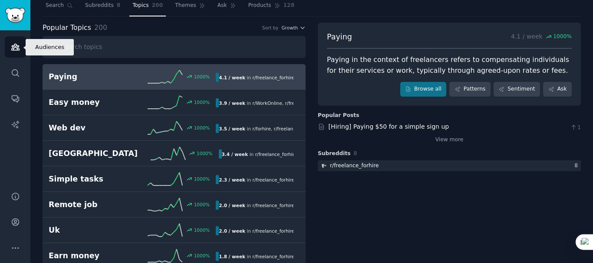
click at [13, 53] on link "Audiences" at bounding box center [15, 46] width 21 height 21
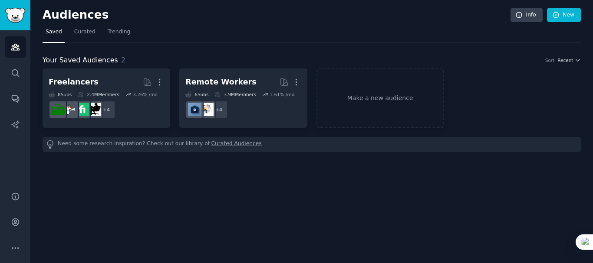
click at [316, 44] on div "Your Saved Audiences 2 Sort Recent Freelancers More 8 Sub s 2.4M Members 3.26 %…" at bounding box center [312, 97] width 538 height 109
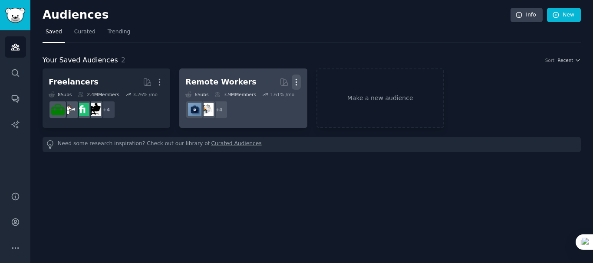
click at [300, 80] on icon "button" at bounding box center [296, 82] width 9 height 9
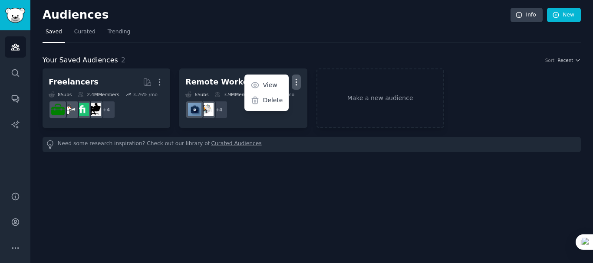
click at [322, 57] on div "Your Saved Audiences 2 Sort Recent" at bounding box center [312, 60] width 538 height 11
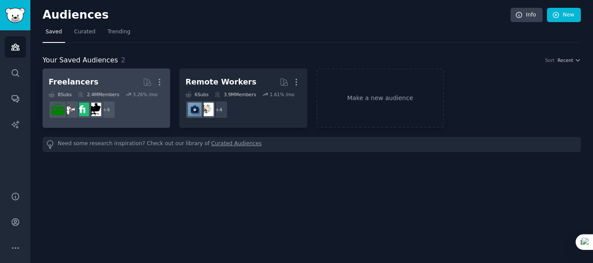
click at [129, 94] on div "3.26 % /mo" at bounding box center [141, 95] width 32 height 6
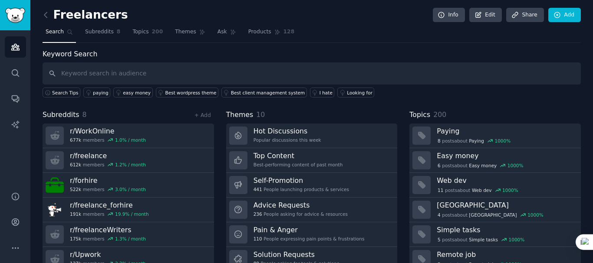
click at [183, 73] on input "text" at bounding box center [312, 74] width 538 height 22
type input "website builder"
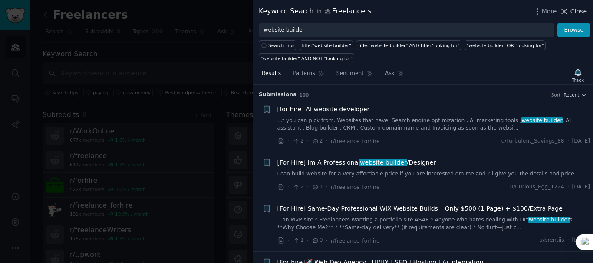
click at [569, 10] on icon at bounding box center [564, 11] width 9 height 9
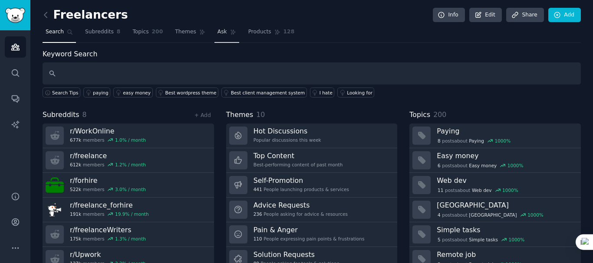
click at [214, 26] on link "Ask" at bounding box center [226, 34] width 25 height 18
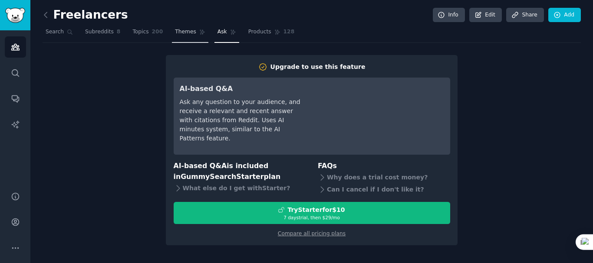
click at [186, 26] on link "Themes" at bounding box center [190, 34] width 36 height 18
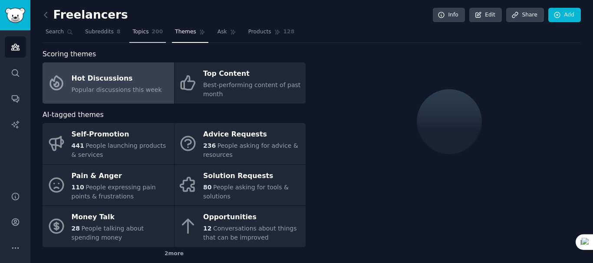
click at [132, 33] on span "Topics" at bounding box center [140, 32] width 16 height 8
click at [99, 32] on span "Subreddits" at bounding box center [99, 32] width 29 height 8
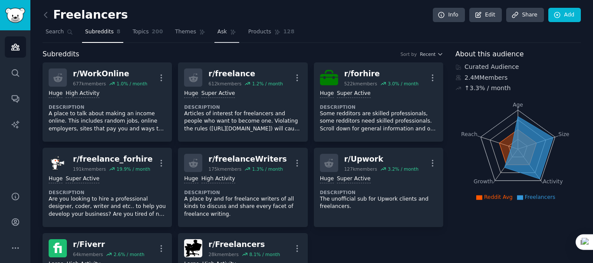
click at [222, 28] on link "Ask" at bounding box center [226, 34] width 25 height 18
